Goal: Find specific page/section: Find specific page/section

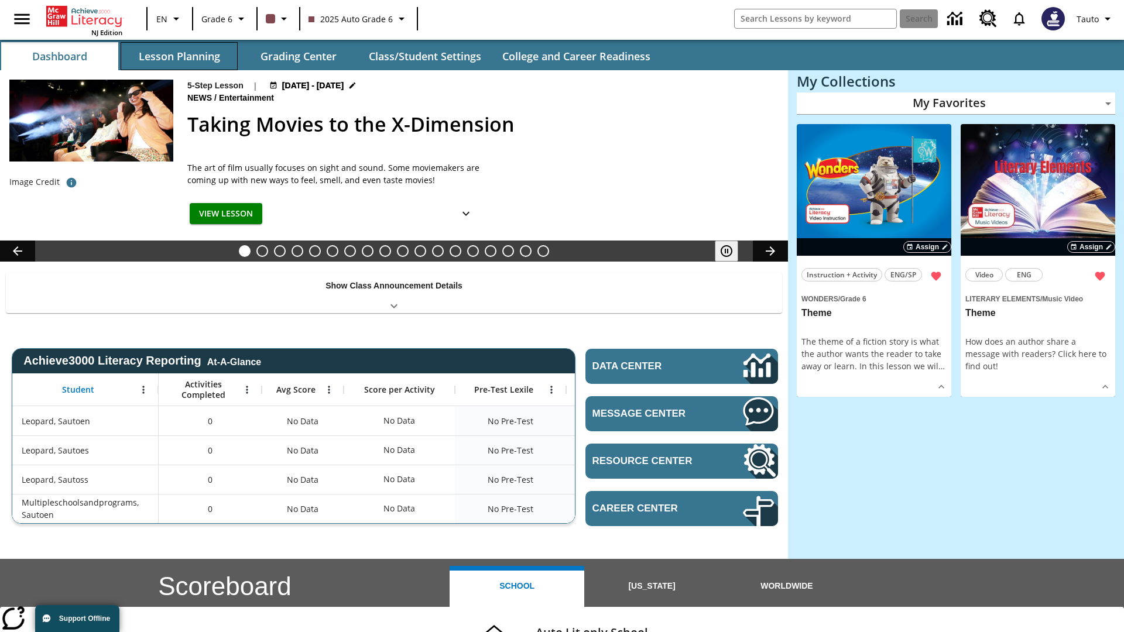
click at [179, 56] on button "Lesson Planning" at bounding box center [179, 56] width 117 height 28
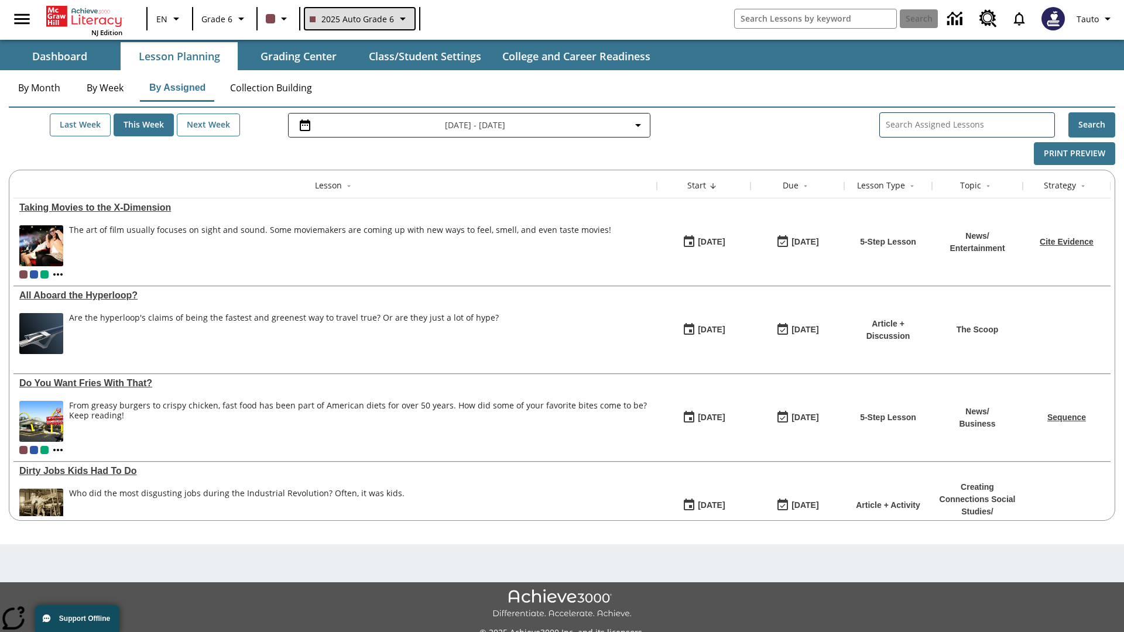
click at [358, 19] on span "2025 Auto Grade 6" at bounding box center [352, 19] width 84 height 12
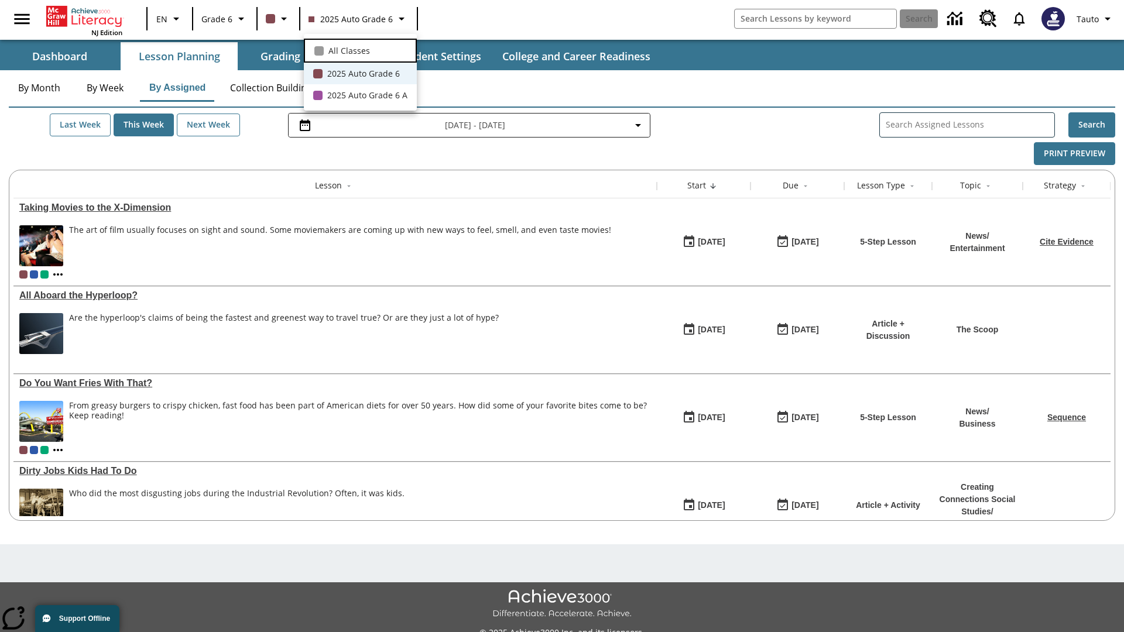
click at [360, 49] on span "All Classes" at bounding box center [350, 51] width 42 height 12
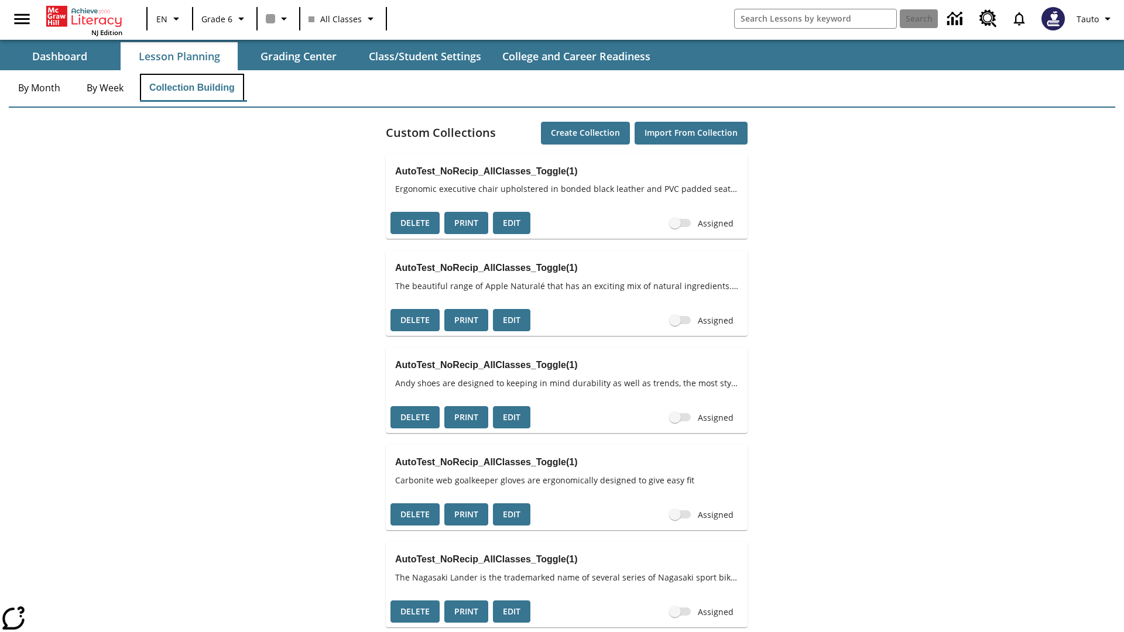
click at [193, 88] on button "Collection Building" at bounding box center [192, 88] width 104 height 28
